Goal: Transaction & Acquisition: Purchase product/service

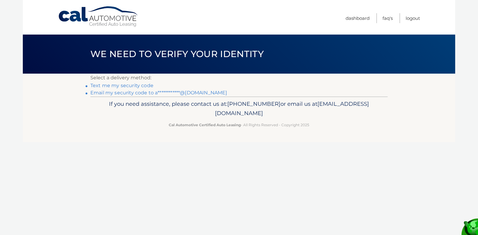
click at [193, 92] on link "**********" at bounding box center [158, 93] width 137 height 6
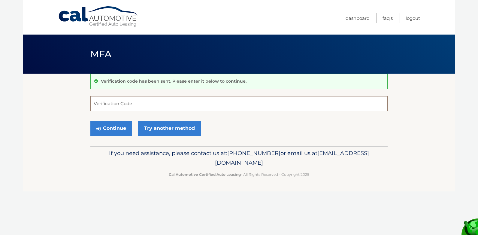
click at [120, 102] on input "Verification Code" at bounding box center [238, 103] width 297 height 15
type input "392796"
click at [116, 127] on button "Continue" at bounding box center [111, 128] width 42 height 15
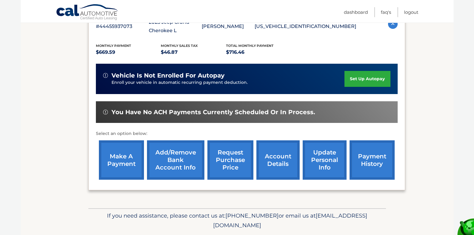
scroll to position [120, 0]
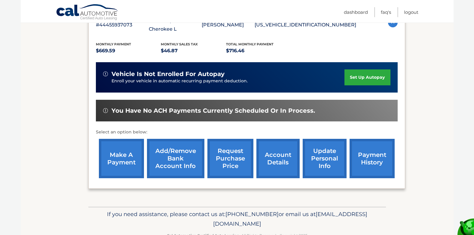
click at [115, 161] on link "make a payment" at bounding box center [121, 158] width 45 height 39
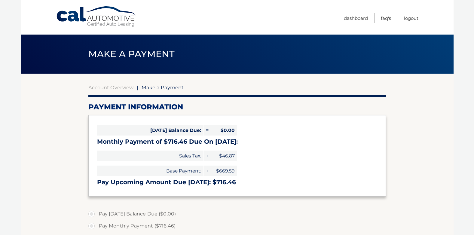
select select "ZWQ2ZWNmYWItZDVkYS00NDFlLWI2NTAtZWYzMjU0YTkyY2Yw"
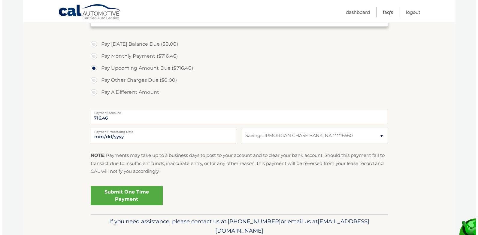
scroll to position [180, 0]
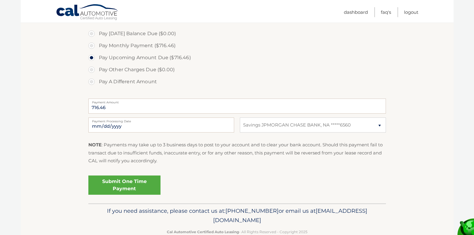
click at [134, 183] on link "Submit One Time Payment" at bounding box center [124, 184] width 72 height 19
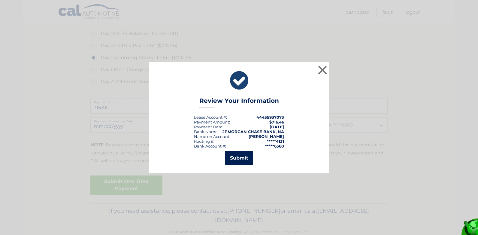
click at [241, 160] on button "Submit" at bounding box center [239, 158] width 28 height 14
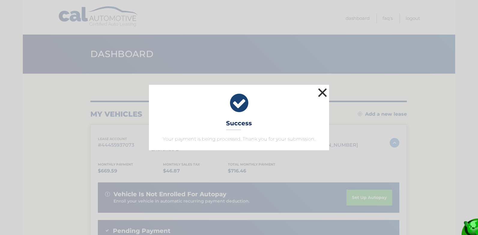
click at [321, 93] on button "×" at bounding box center [323, 93] width 12 height 12
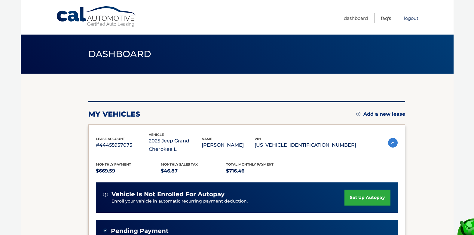
click at [413, 17] on link "Logout" at bounding box center [411, 18] width 14 height 10
click at [409, 19] on link "Logout" at bounding box center [411, 18] width 14 height 10
